Goal: Information Seeking & Learning: Learn about a topic

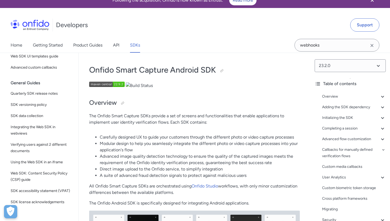
scroll to position [14, 0]
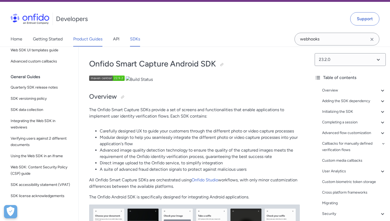
click at [102, 43] on link "Product Guides" at bounding box center [87, 39] width 29 height 15
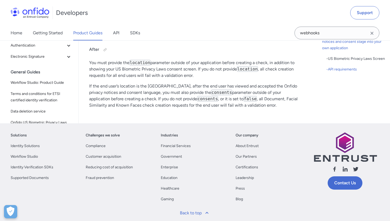
scroll to position [2087, 0]
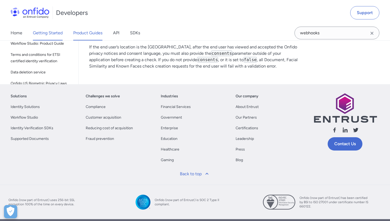
click at [52, 36] on link "Getting Started" at bounding box center [48, 33] width 30 height 15
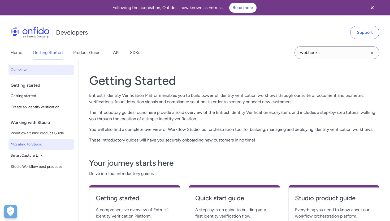
click at [40, 144] on span "Migrating to Studio" at bounding box center [41, 144] width 61 height 6
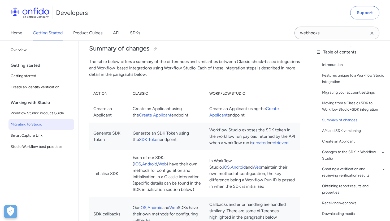
scroll to position [612, 0]
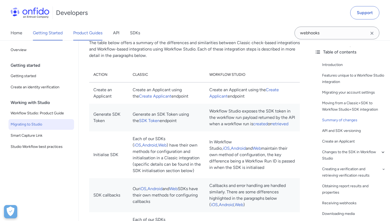
click at [97, 34] on link "Product Guides" at bounding box center [87, 33] width 29 height 15
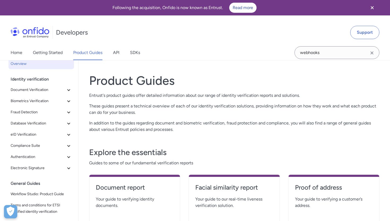
scroll to position [7, 0]
click at [47, 134] on span "eID Verification" at bounding box center [38, 133] width 55 height 6
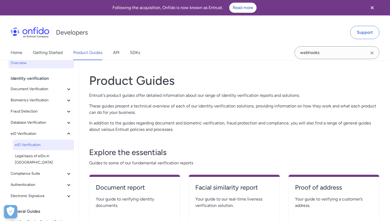
click at [31, 147] on span "eID Verification" at bounding box center [43, 145] width 57 height 6
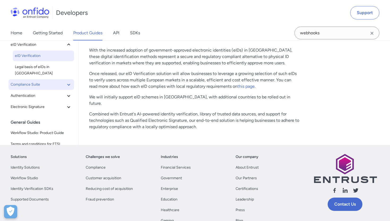
click at [38, 81] on span "Compliance Suite" at bounding box center [38, 84] width 55 height 6
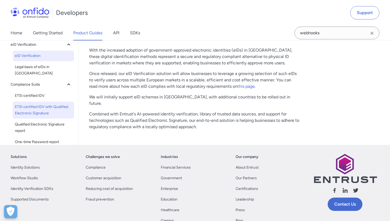
scroll to position [1, 0]
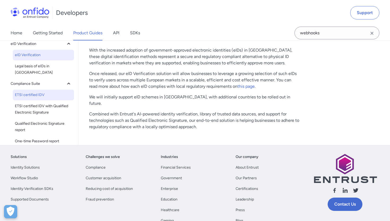
click at [37, 90] on link "ETSI certified IDV" at bounding box center [43, 95] width 61 height 11
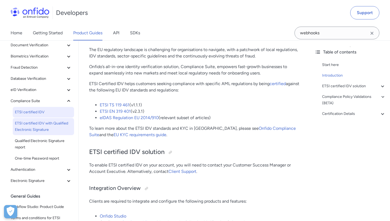
scroll to position [46, 0]
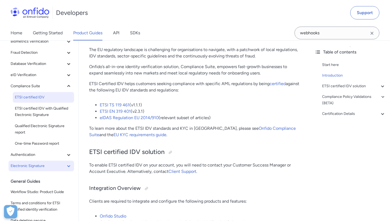
click at [36, 164] on span "Electronic Signature" at bounding box center [38, 166] width 55 height 6
click at [30, 162] on button "Electronic Signature" at bounding box center [42, 165] width 66 height 11
click at [35, 160] on div "Identity verification Document Verification Document report NFC for Document re…" at bounding box center [44, 95] width 66 height 162
click at [35, 163] on span "Electronic Signature" at bounding box center [38, 166] width 55 height 6
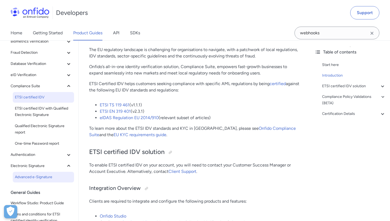
click at [53, 173] on link "Advanced e-Signature" at bounding box center [43, 177] width 61 height 11
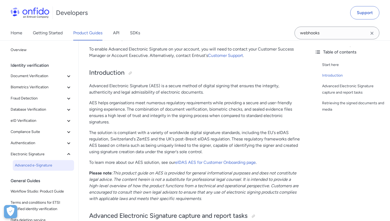
scroll to position [80, 0]
click at [173, 137] on p "The solution is compliant with a variety of worldwide digital signature standar…" at bounding box center [194, 142] width 211 height 26
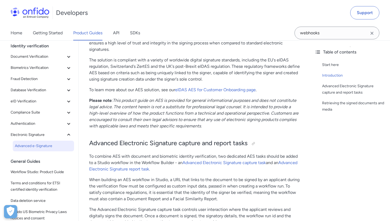
scroll to position [19, 0]
